Goal: Information Seeking & Learning: Learn about a topic

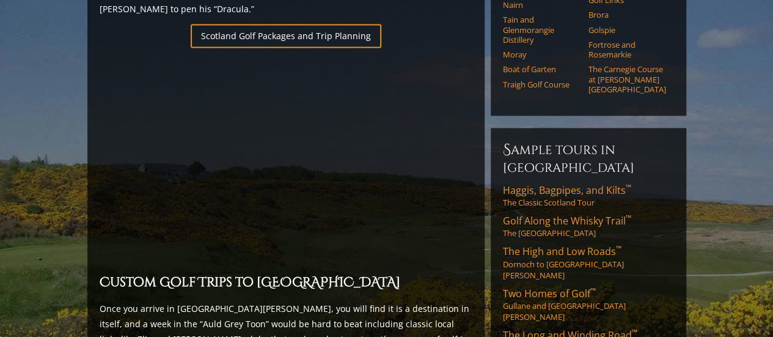
scroll to position [916, 0]
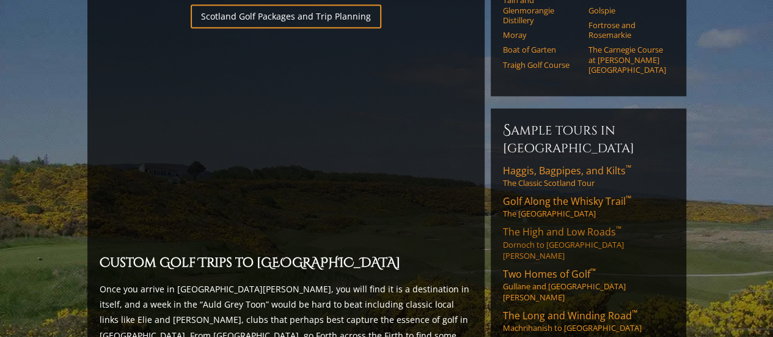
click at [553, 225] on span "The High and Low Roads ™" at bounding box center [562, 231] width 119 height 13
click at [530, 194] on span "Golf Along the Whisky Trail ™" at bounding box center [567, 200] width 128 height 13
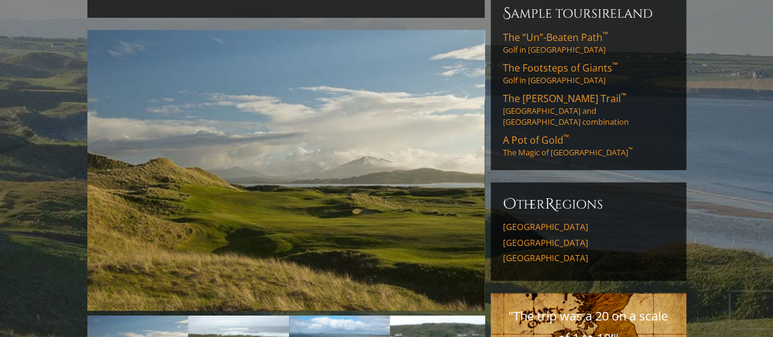
scroll to position [367, 0]
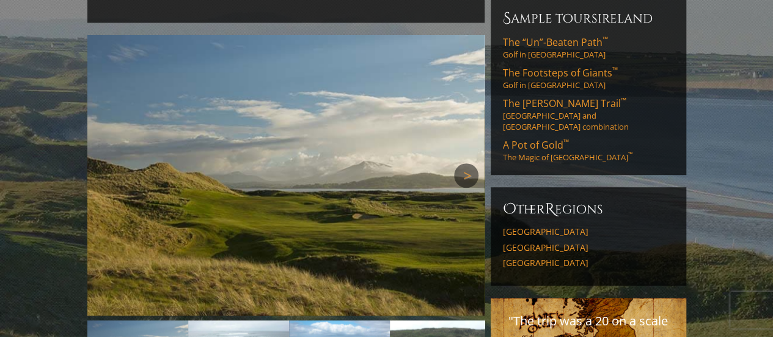
click at [469, 163] on link "Next" at bounding box center [466, 175] width 24 height 24
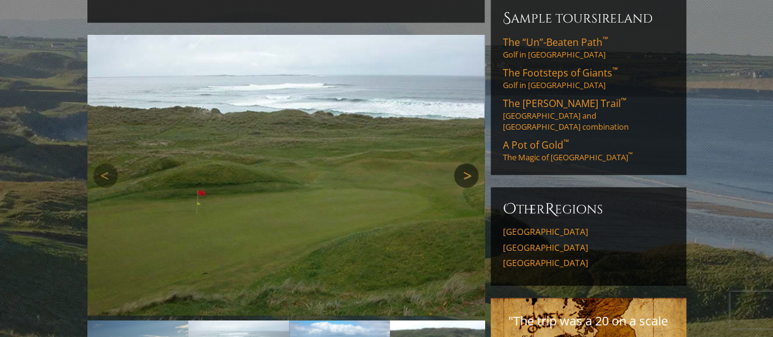
click at [469, 163] on link "Next" at bounding box center [466, 175] width 24 height 24
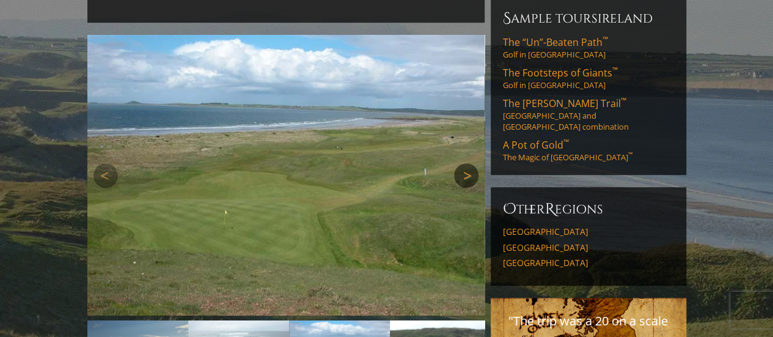
click at [469, 163] on link "Next" at bounding box center [466, 175] width 24 height 24
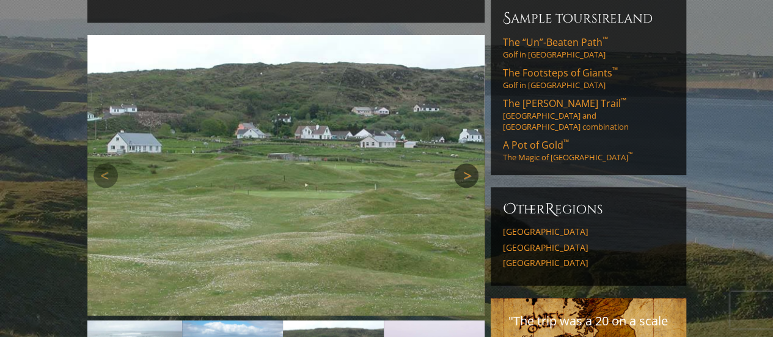
click at [469, 163] on link "Next" at bounding box center [466, 175] width 24 height 24
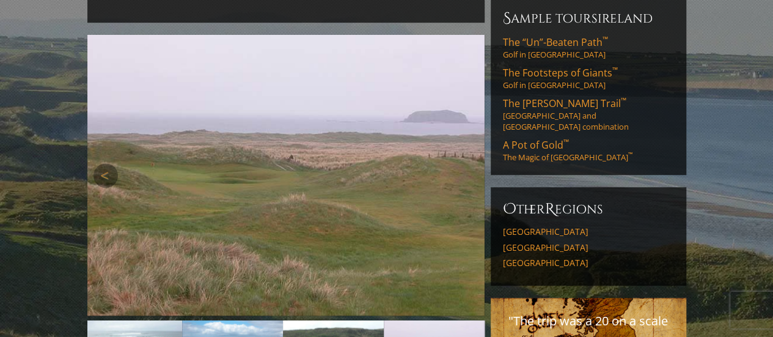
click at [469, 163] on link "Next" at bounding box center [466, 175] width 24 height 24
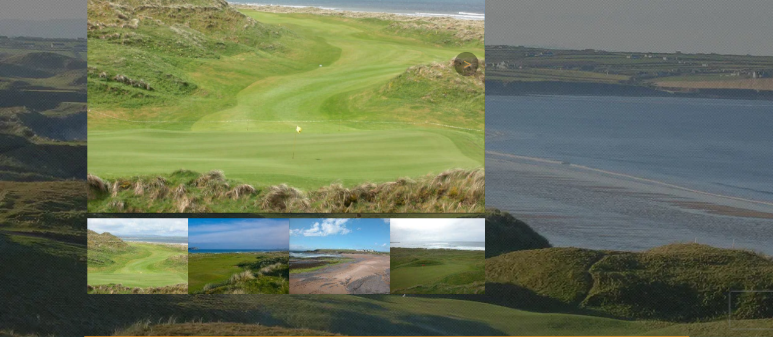
scroll to position [1588, 0]
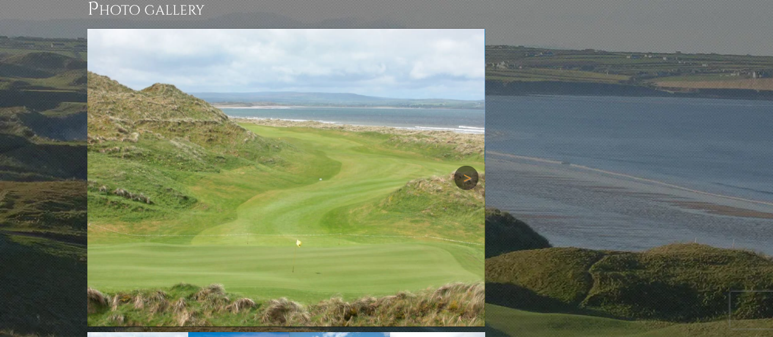
click at [461, 166] on link "Next" at bounding box center [466, 178] width 24 height 24
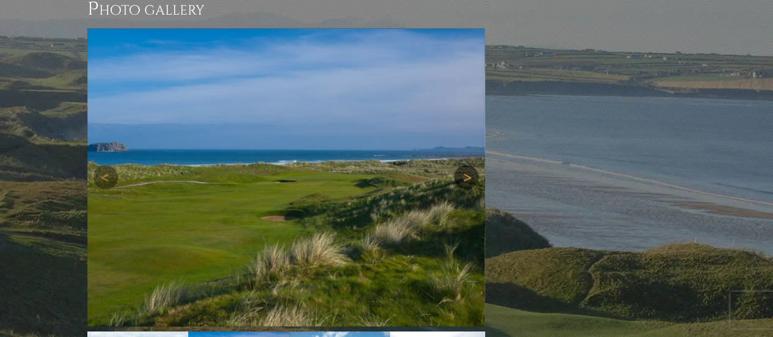
click at [461, 165] on link "Next" at bounding box center [466, 177] width 24 height 24
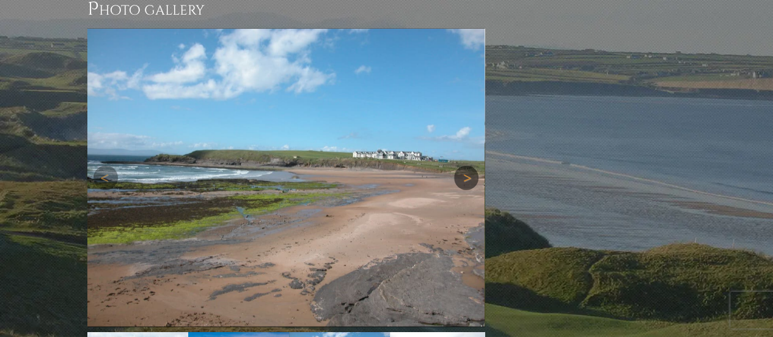
click at [461, 166] on link "Next" at bounding box center [466, 178] width 24 height 24
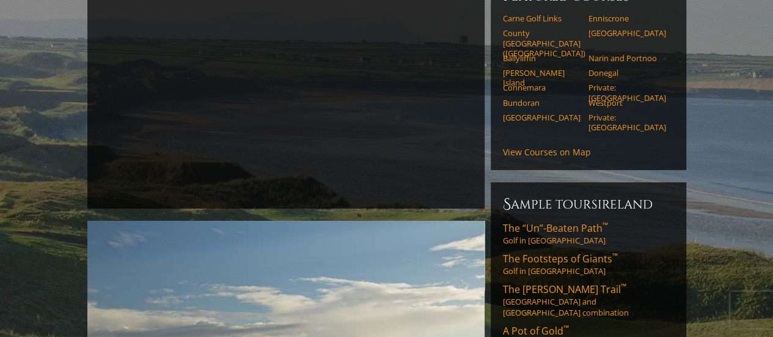
scroll to position [0, 0]
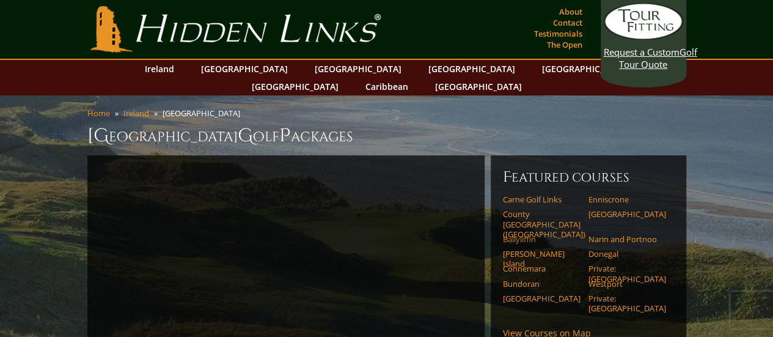
click at [527, 234] on link "Ballyliffin" at bounding box center [542, 239] width 78 height 10
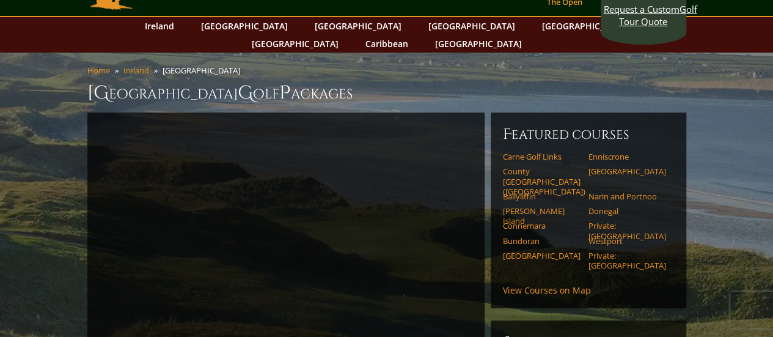
scroll to position [61, 0]
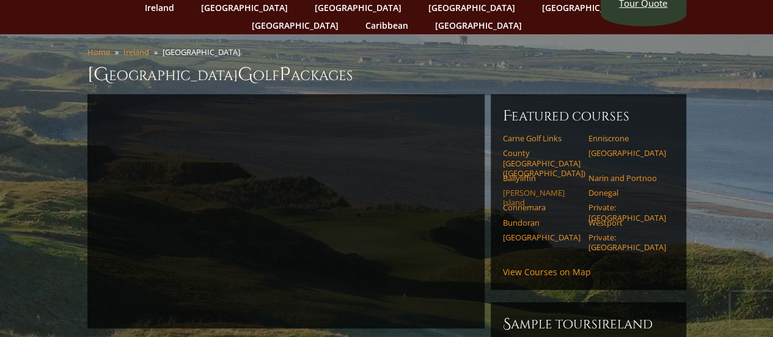
click at [513, 188] on link "[PERSON_NAME] Island" at bounding box center [542, 198] width 78 height 20
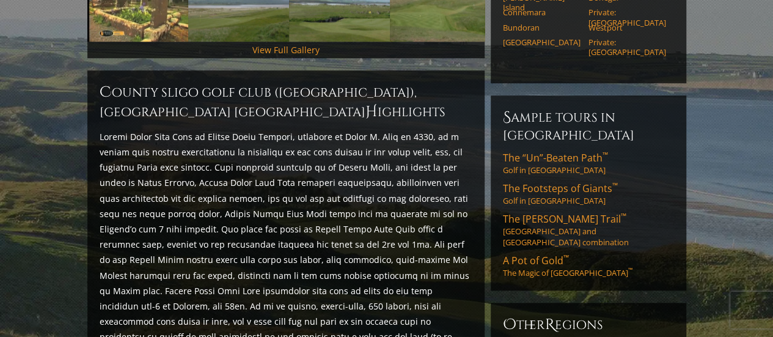
scroll to position [489, 0]
click at [524, 150] on span "The “Un”-Beaten Path ™" at bounding box center [555, 156] width 105 height 13
